Goal: Navigation & Orientation: Understand site structure

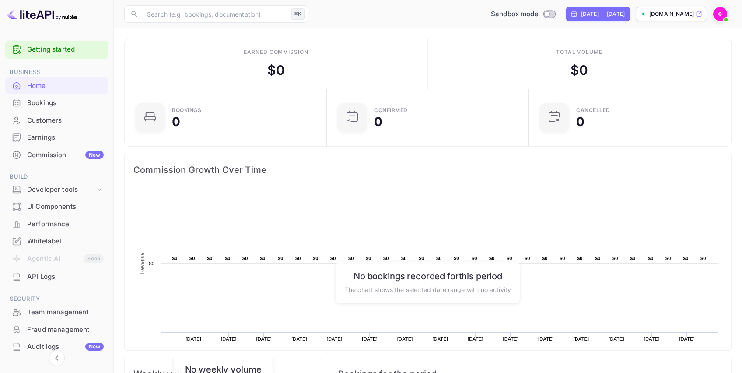
click at [48, 153] on div "Commission New" at bounding box center [65, 155] width 77 height 10
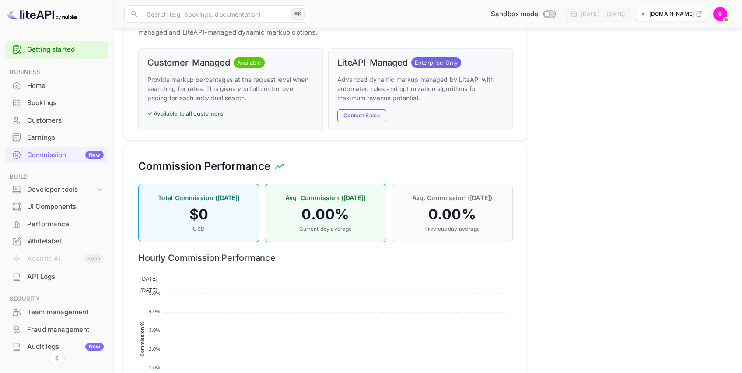
scroll to position [478, 0]
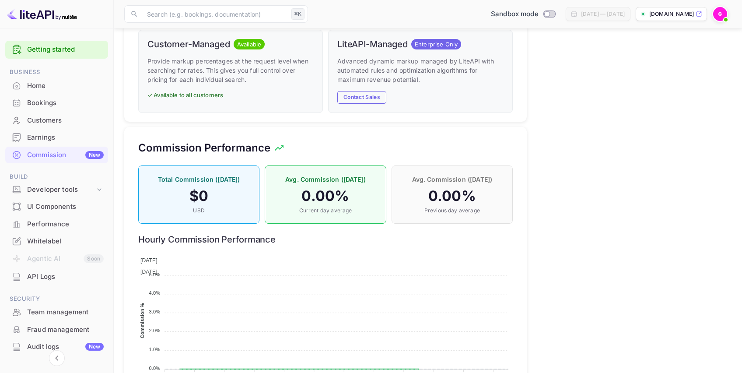
click at [37, 241] on div "Whitelabel" at bounding box center [65, 241] width 77 height 10
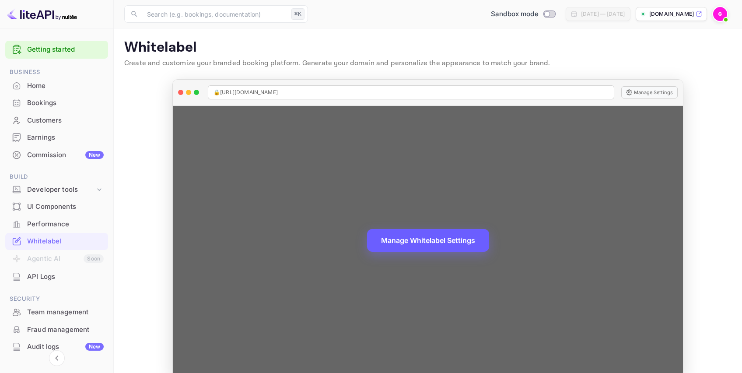
click at [417, 231] on button "Manage Whitelabel Settings" at bounding box center [428, 240] width 122 height 23
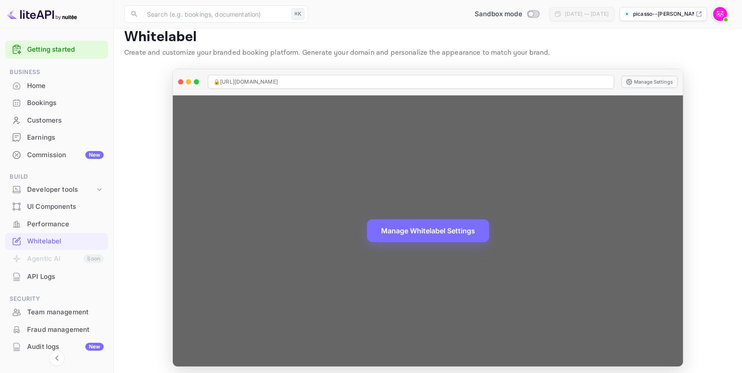
scroll to position [15, 0]
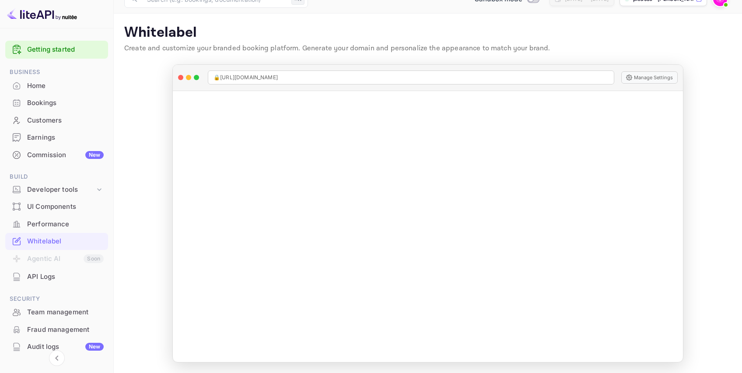
click at [47, 105] on div "Bookings" at bounding box center [65, 103] width 77 height 10
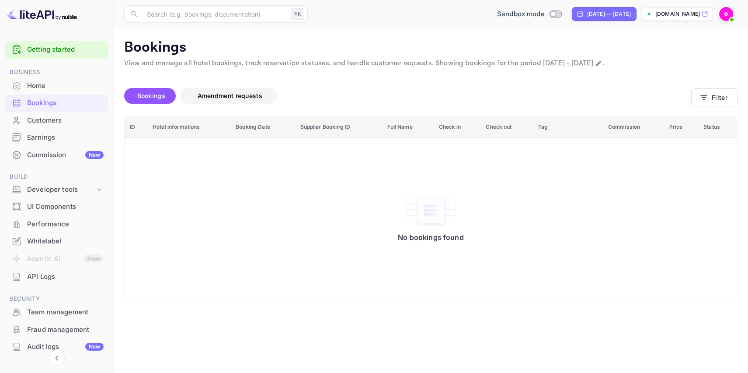
click at [244, 97] on span "Amendment requests" at bounding box center [230, 95] width 65 height 7
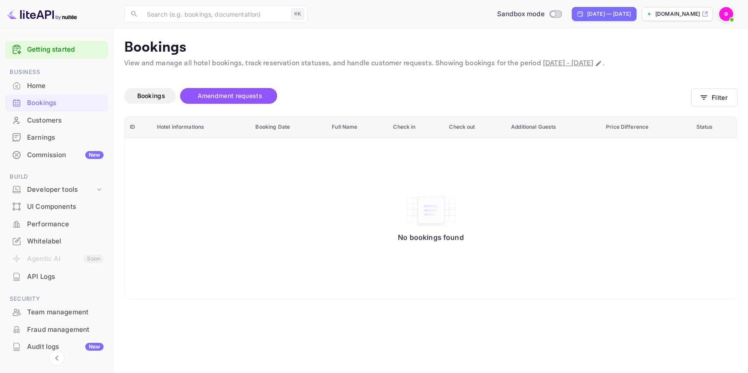
click at [51, 203] on div "UI Components" at bounding box center [65, 207] width 77 height 10
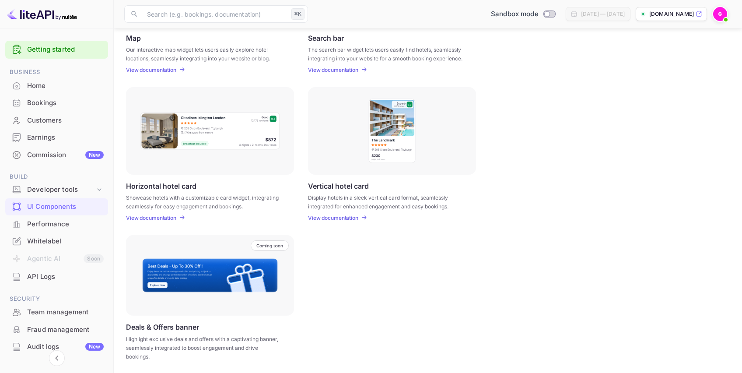
scroll to position [216, 0]
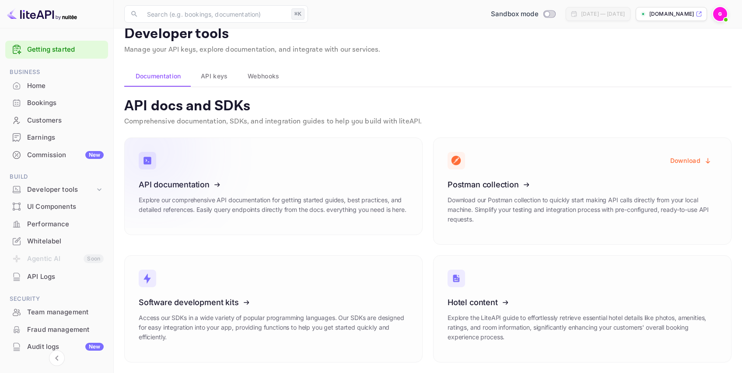
scroll to position [14, 0]
